Goal: Task Accomplishment & Management: Manage account settings

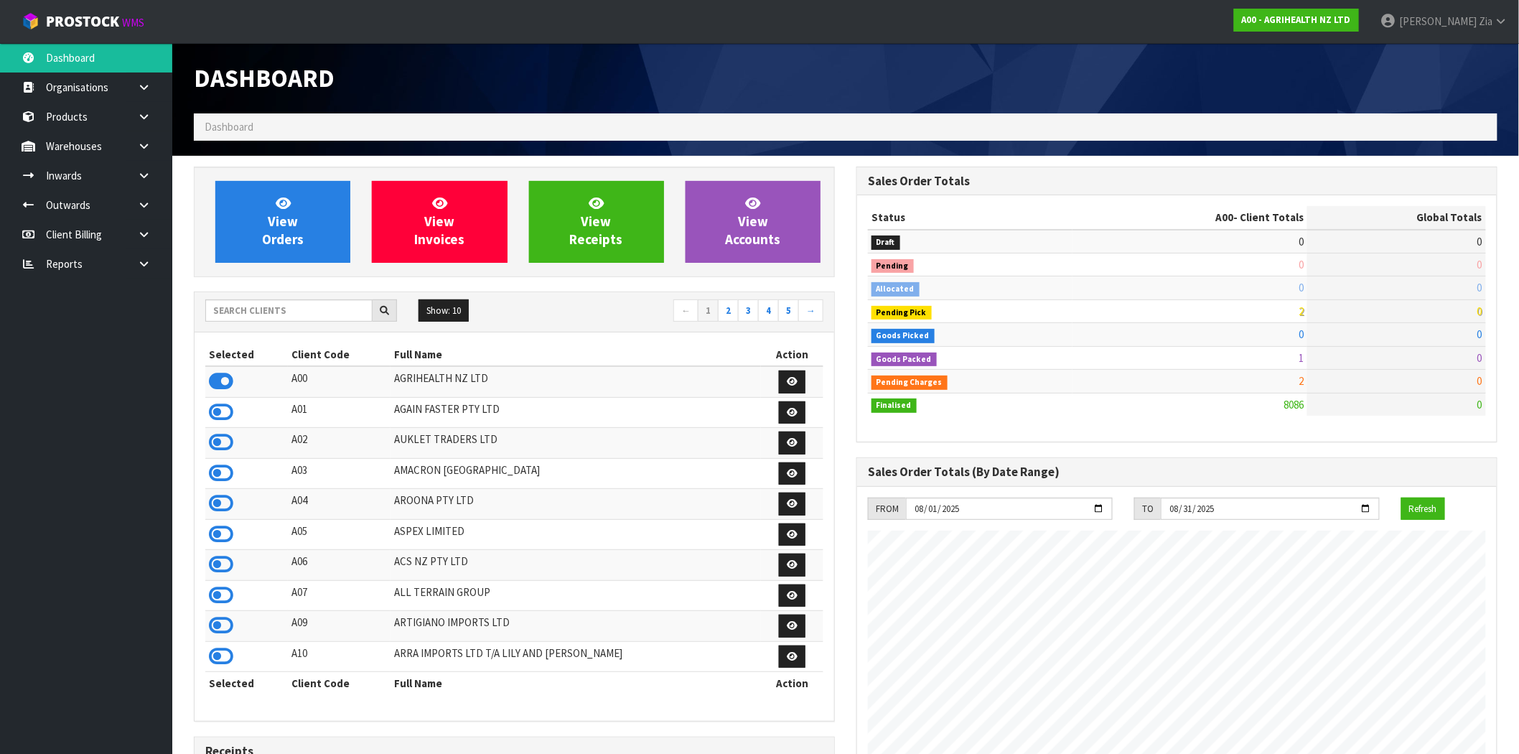
scroll to position [1088, 663]
click at [1488, 25] on span "Zia" at bounding box center [1486, 21] width 14 height 14
click at [1463, 55] on link "Logout" at bounding box center [1461, 56] width 113 height 19
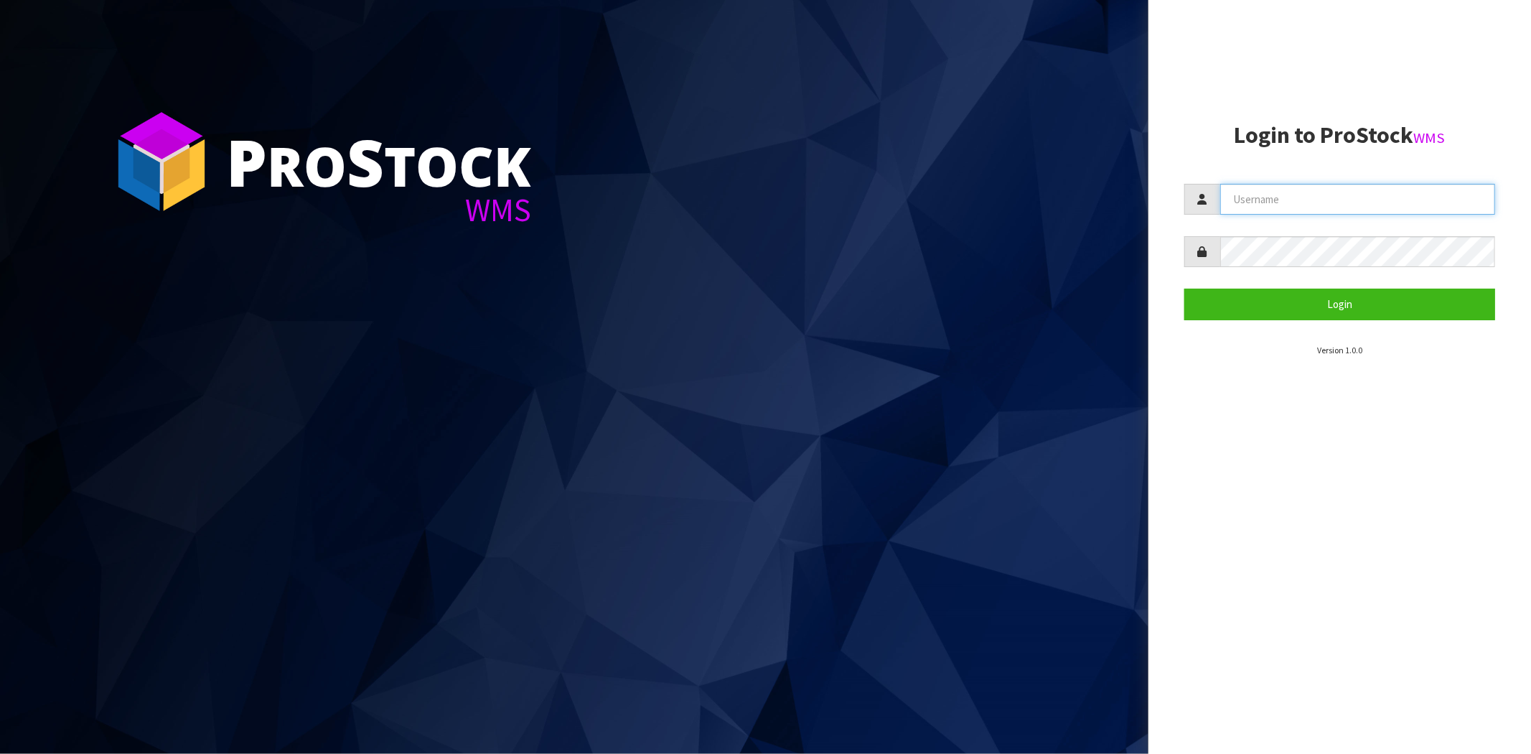
click at [1286, 196] on input "text" at bounding box center [1358, 199] width 275 height 31
click at [1336, 204] on input "text" at bounding box center [1358, 199] width 275 height 31
type input "[PERSON_NAME][EMAIL_ADDRESS][DOMAIN_NAME]"
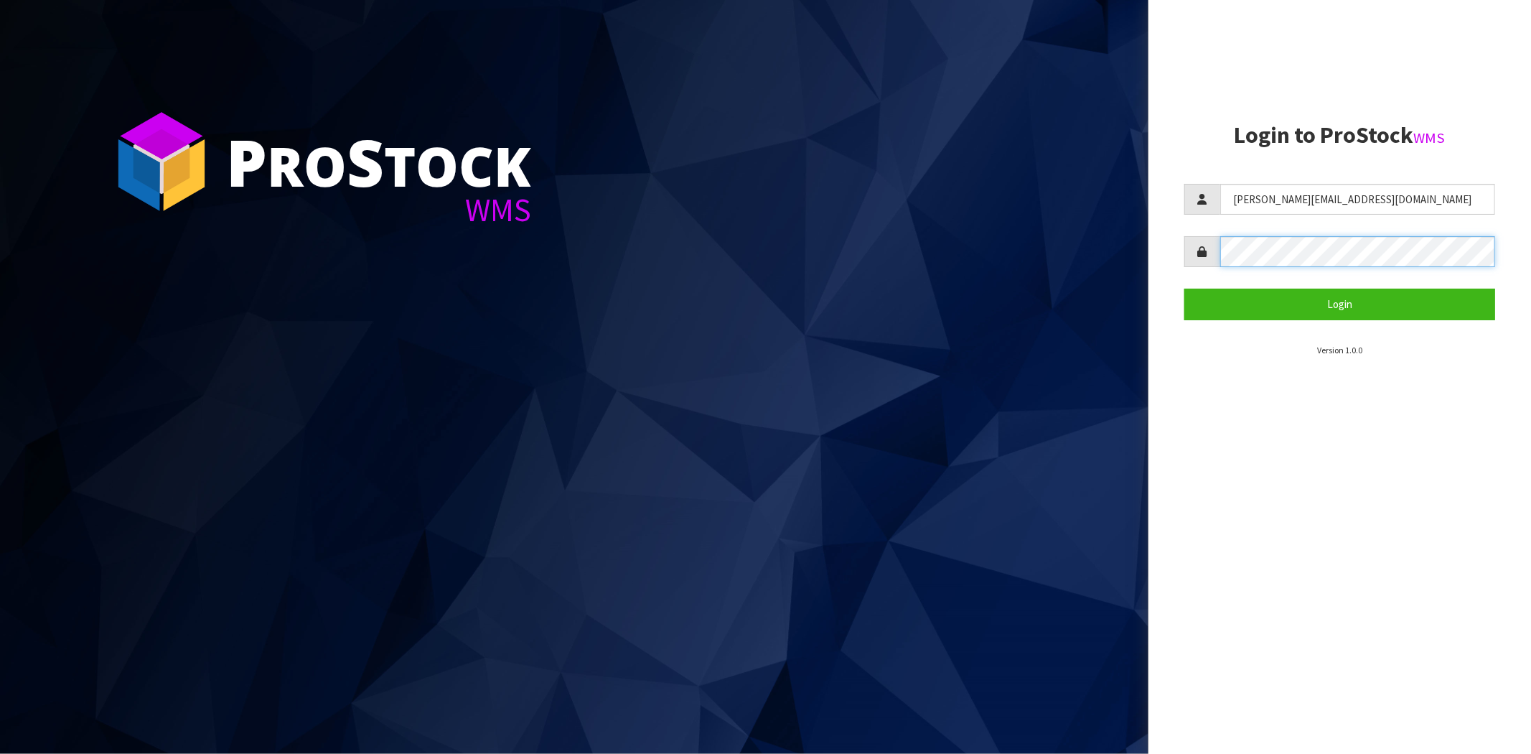
click at [1185, 289] on button "Login" at bounding box center [1340, 304] width 311 height 31
